Goal: Task Accomplishment & Management: Manage account settings

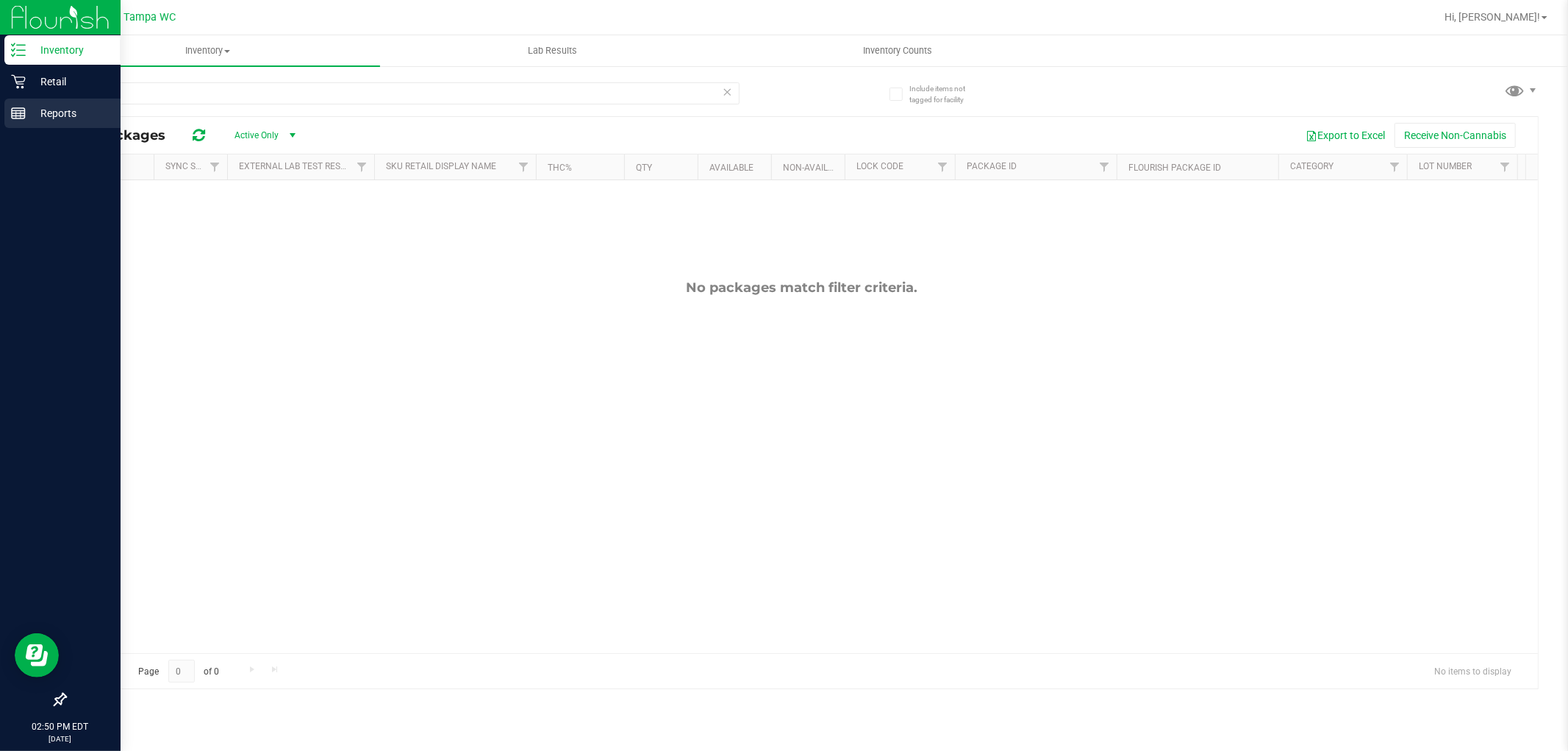
click at [45, 118] on p "Reports" at bounding box center [69, 114] width 88 height 18
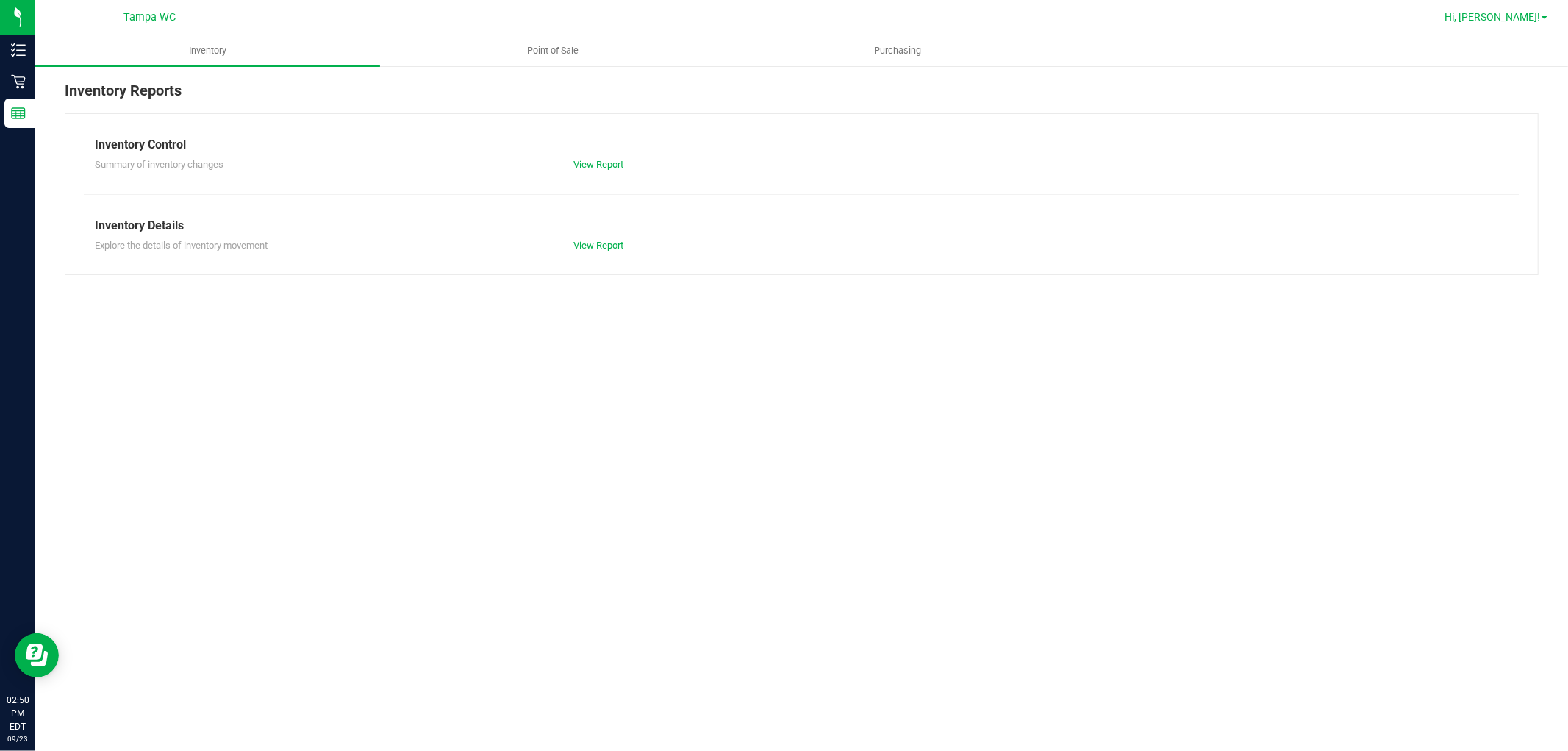
click at [1526, 17] on span "Hi, [PERSON_NAME]!" at bounding box center [1492, 16] width 96 height 11
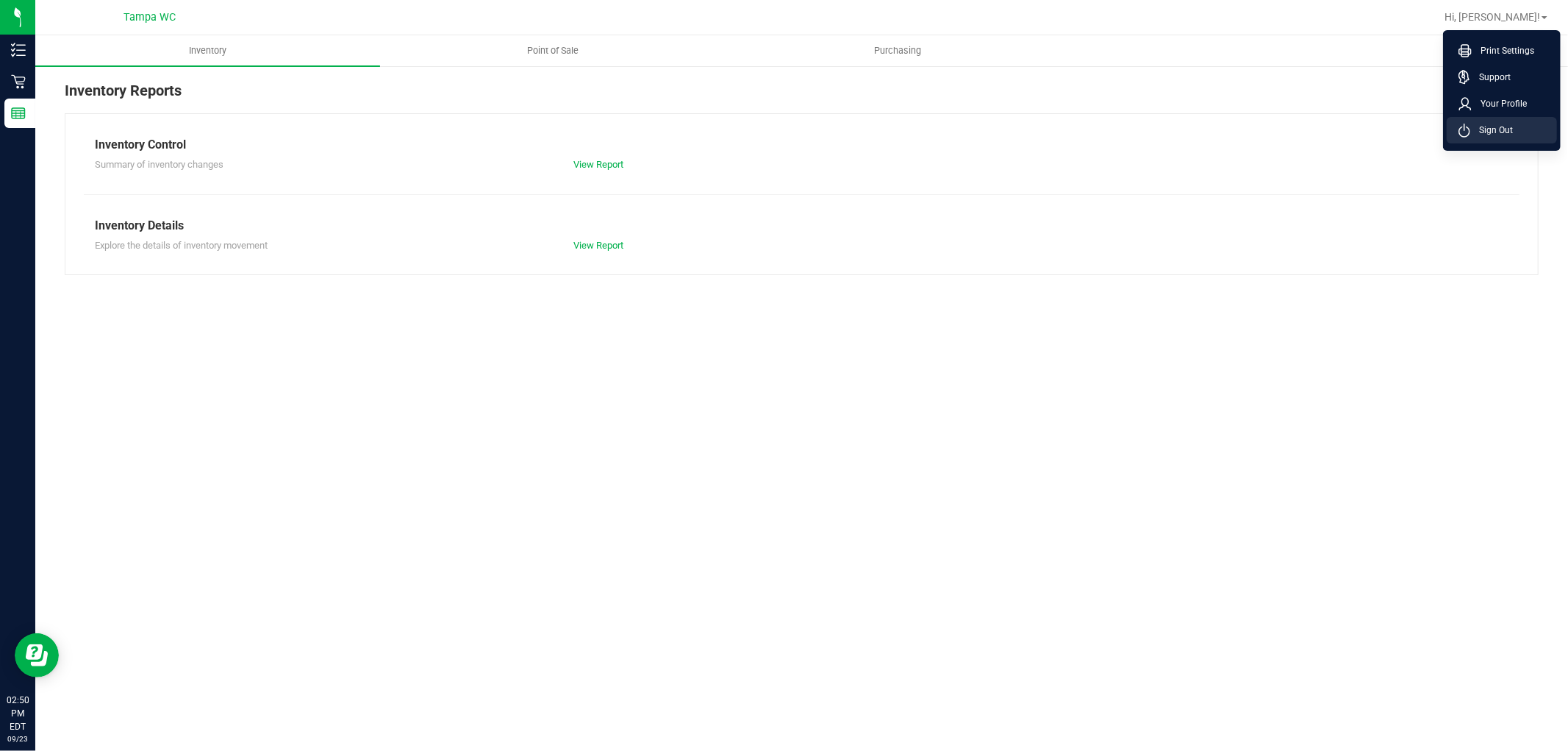
click at [1499, 127] on span "Sign Out" at bounding box center [1492, 130] width 42 height 15
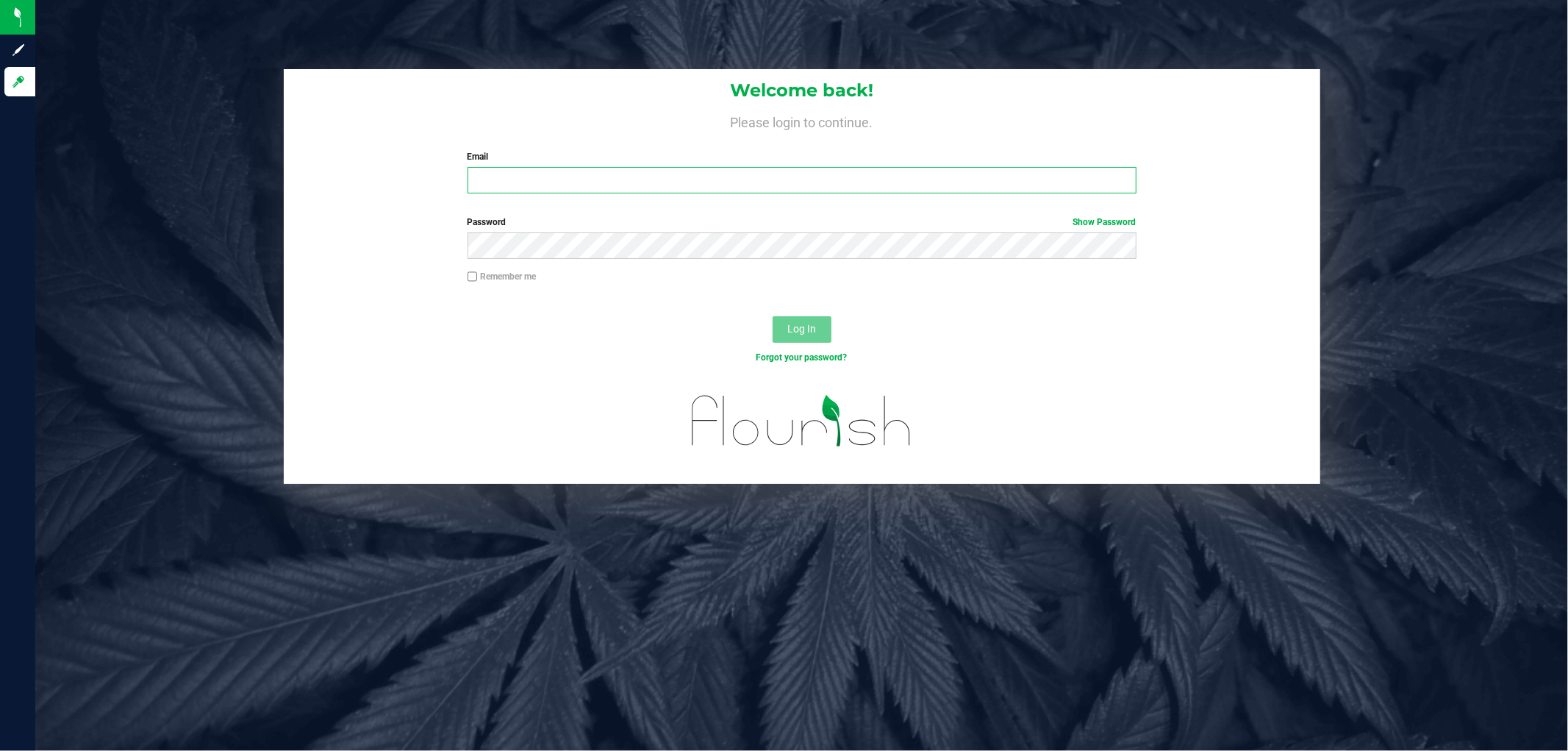
click at [537, 185] on input "Email" at bounding box center [802, 180] width 669 height 26
type input "[EMAIL_ADDRESS][DOMAIN_NAME]"
click at [773, 316] on button "Log In" at bounding box center [802, 329] width 59 height 26
